Goal: Navigation & Orientation: Go to known website

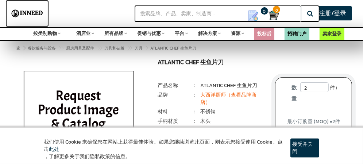
click at [36, 14] on img at bounding box center [27, 13] width 35 height 18
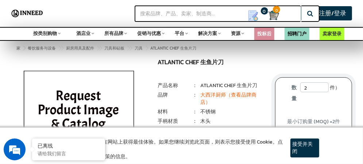
click at [292, 146] on article "接受并关闭" at bounding box center [305, 148] width 29 height 19
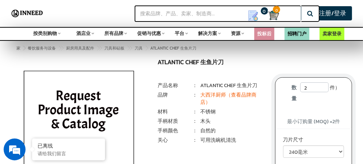
scroll to position [1, 0]
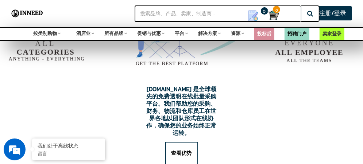
scroll to position [1205, 0]
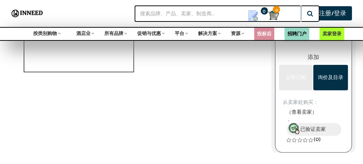
scroll to position [146, 0]
